Goal: Information Seeking & Learning: Learn about a topic

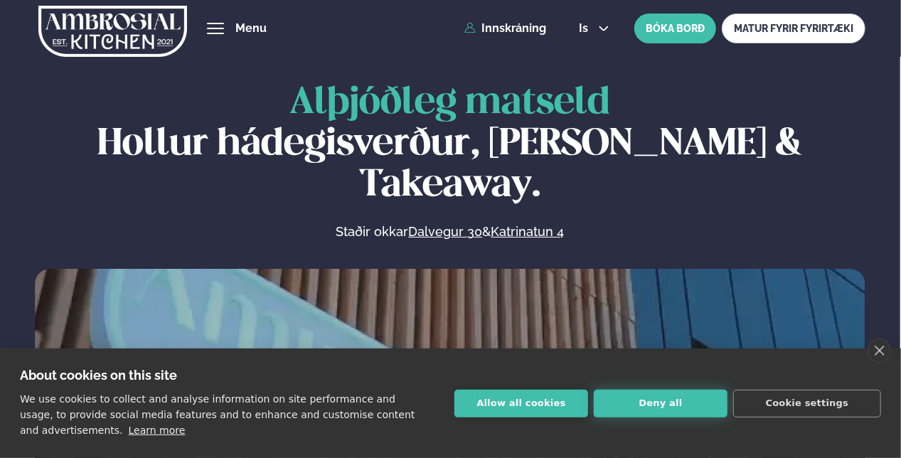
click at [655, 404] on button "Deny all" at bounding box center [661, 404] width 134 height 28
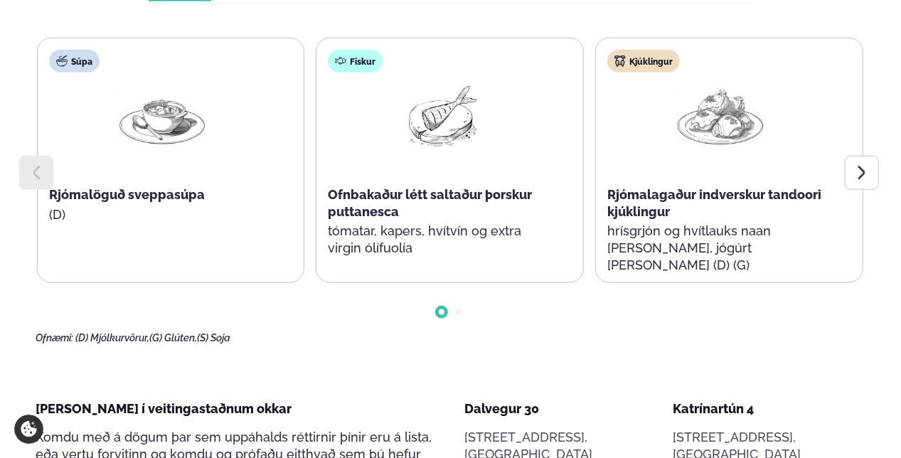
scroll to position [783, 0]
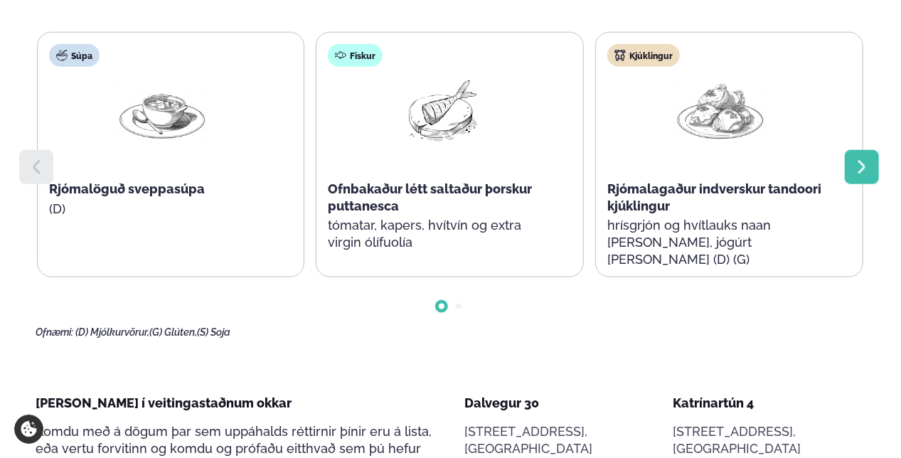
click at [869, 159] on icon at bounding box center [862, 167] width 17 height 17
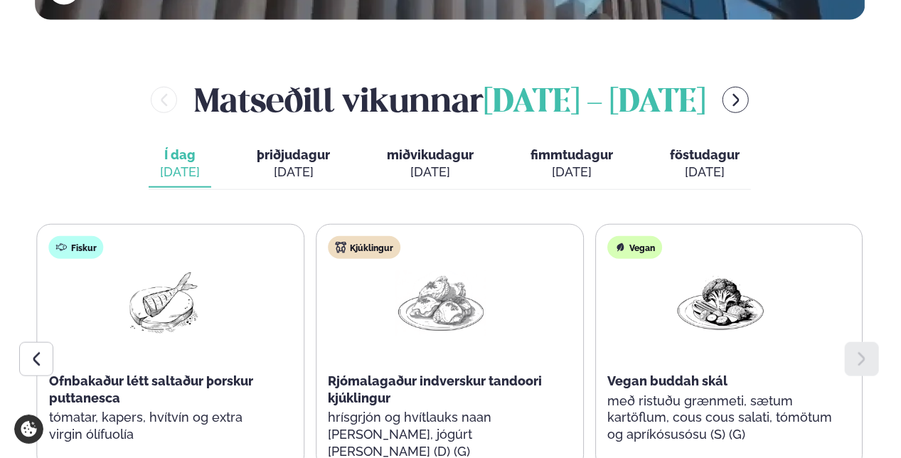
scroll to position [569, 0]
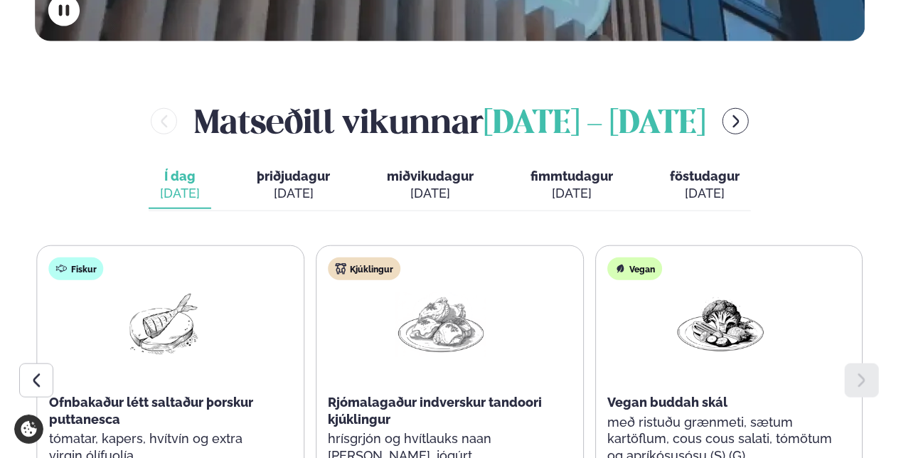
click at [277, 169] on span "þriðjudagur" at bounding box center [293, 176] width 73 height 15
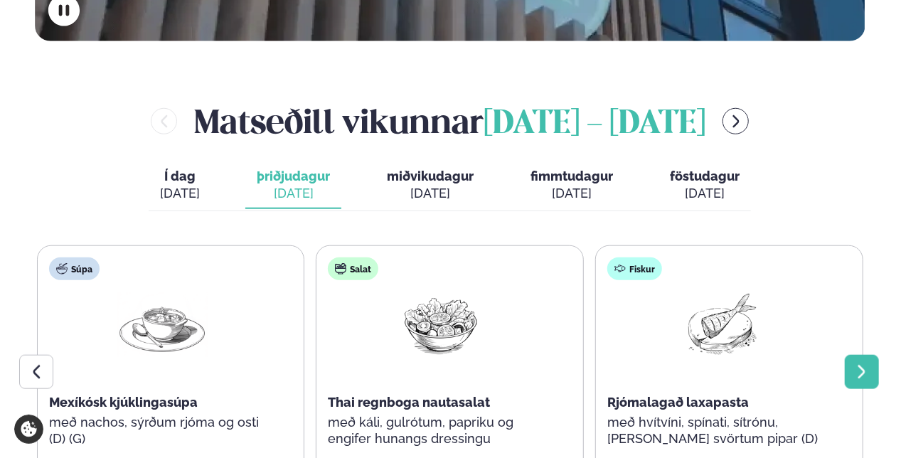
click at [875, 355] on div at bounding box center [862, 372] width 34 height 34
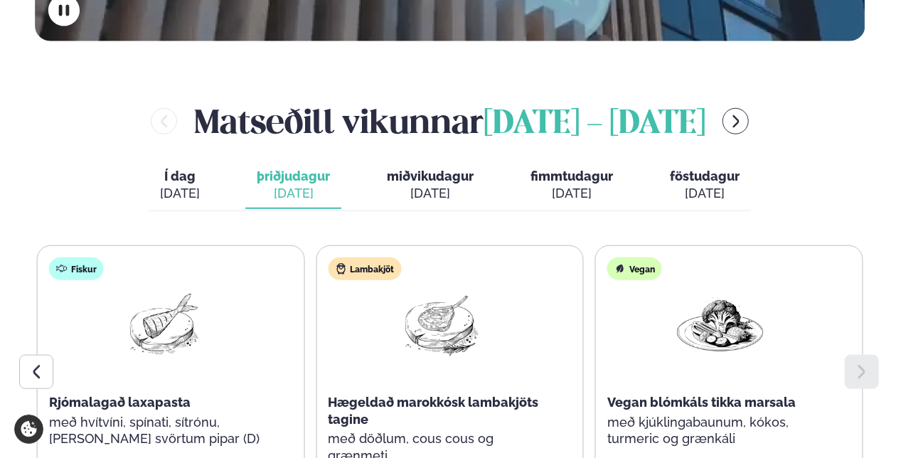
click at [416, 169] on span "miðvikudagur" at bounding box center [430, 176] width 87 height 15
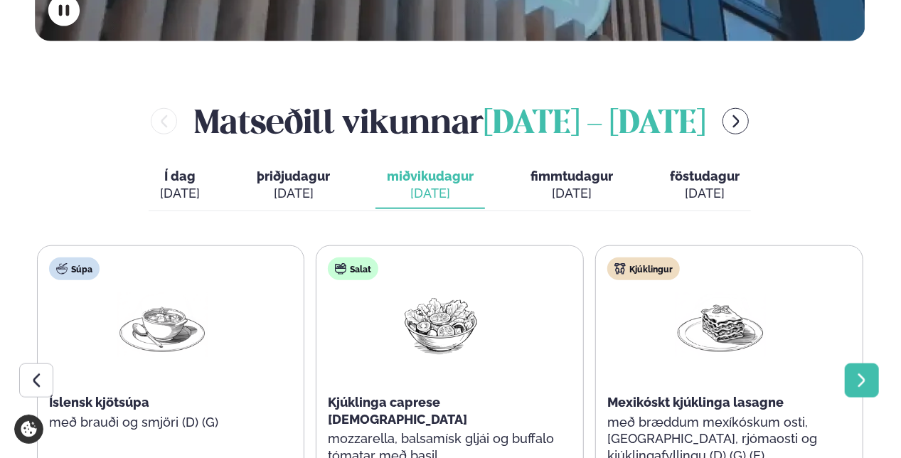
click at [872, 364] on div at bounding box center [862, 381] width 34 height 34
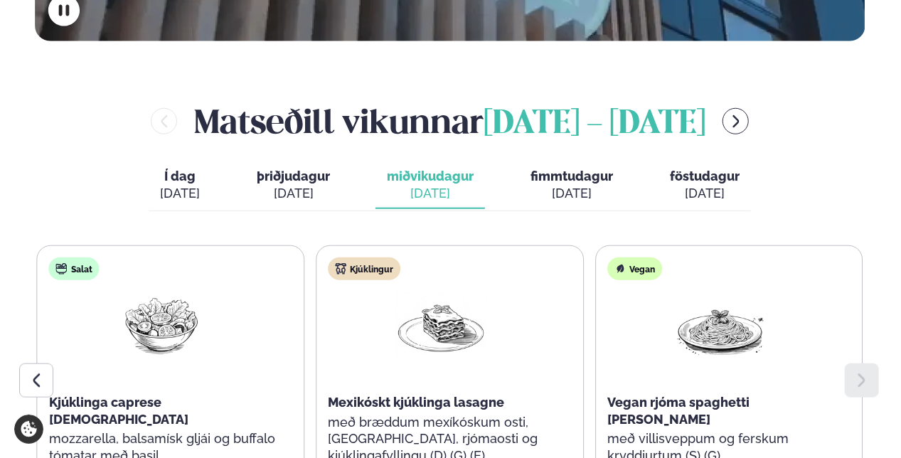
click at [565, 169] on span "fimmtudagur" at bounding box center [572, 176] width 83 height 15
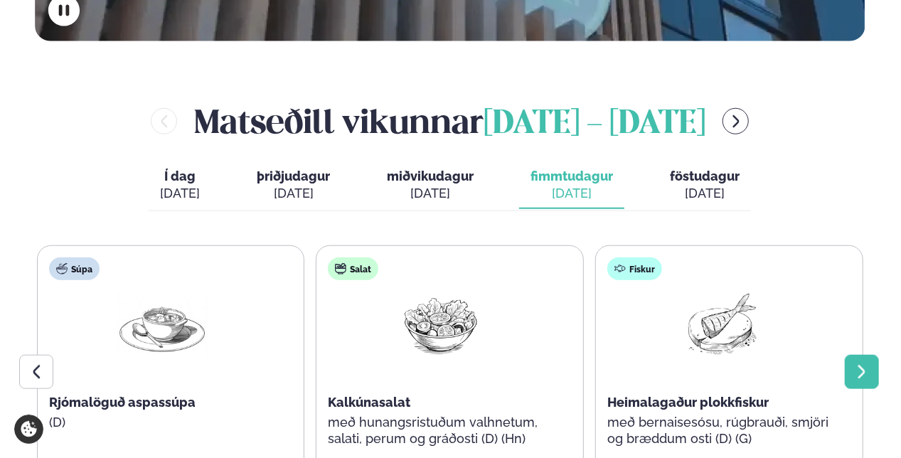
click at [861, 364] on icon at bounding box center [862, 372] width 17 height 17
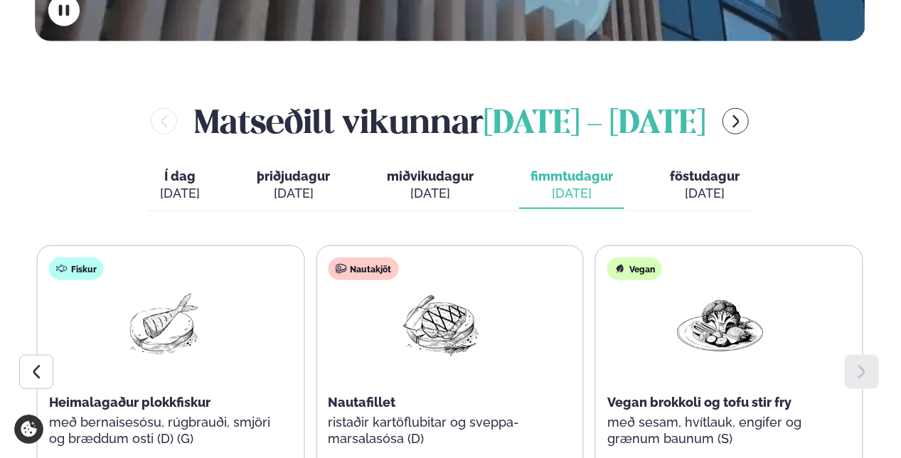
click at [861, 364] on icon at bounding box center [862, 372] width 17 height 17
click at [705, 169] on span "föstudagur" at bounding box center [705, 176] width 70 height 15
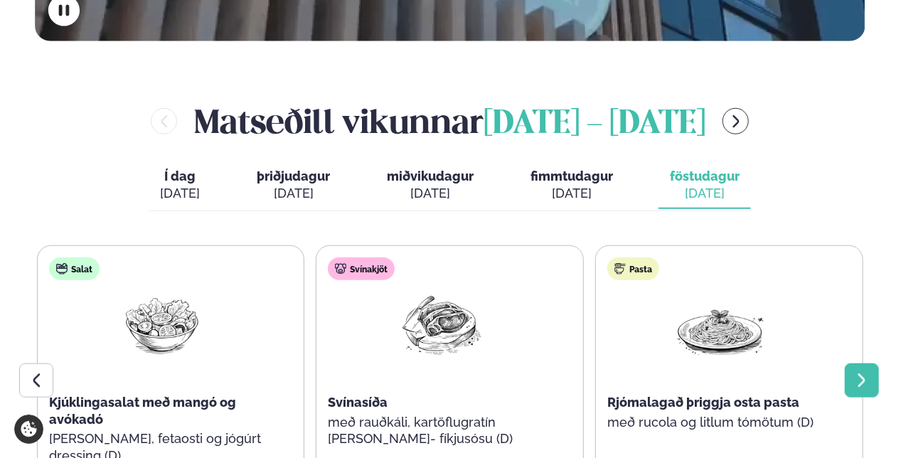
click at [874, 364] on div at bounding box center [862, 381] width 34 height 34
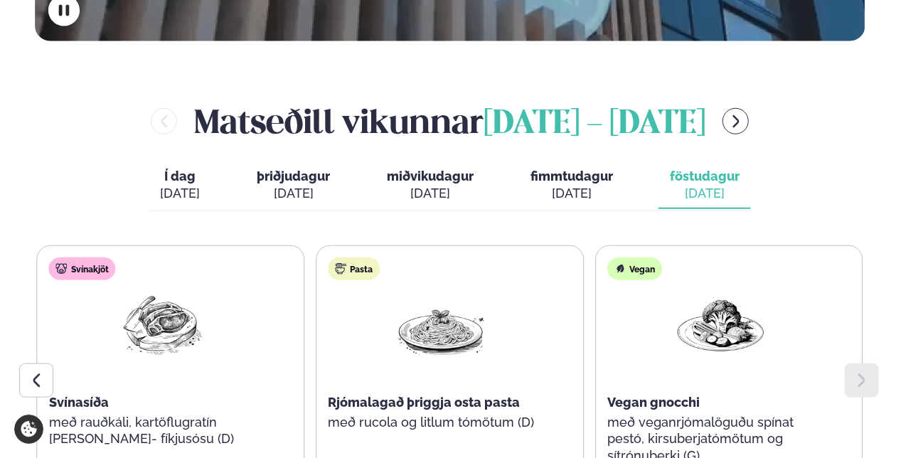
click at [873, 364] on div at bounding box center [862, 381] width 34 height 34
